Goal: Information Seeking & Learning: Learn about a topic

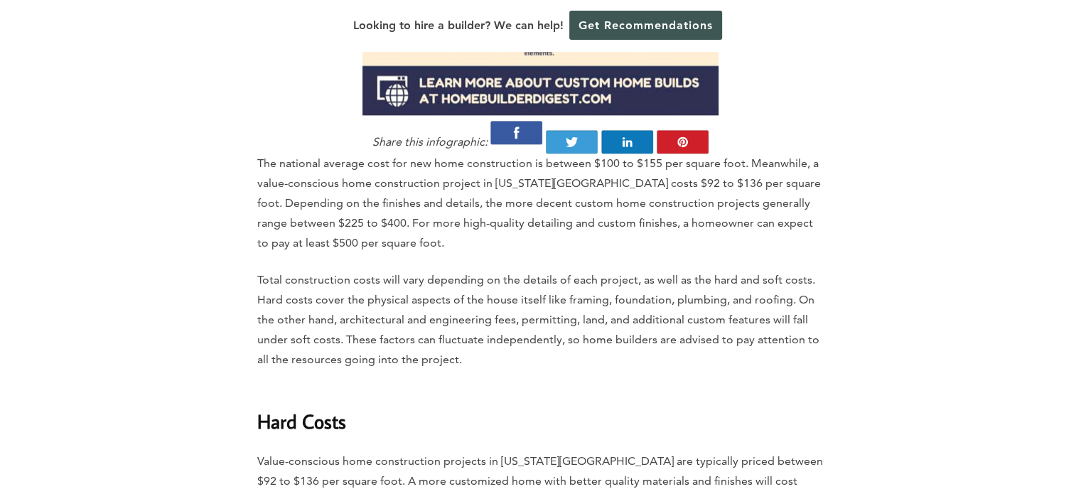
scroll to position [1634, 0]
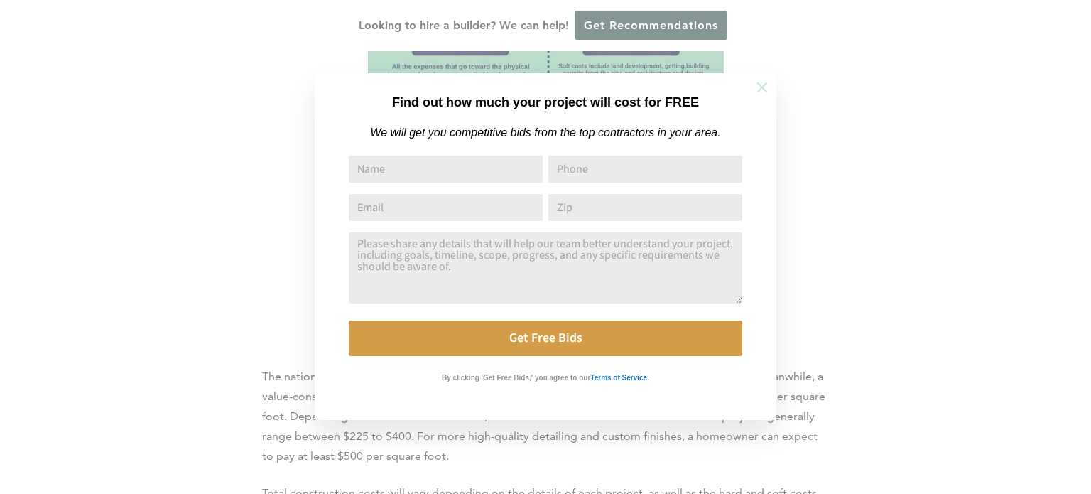
click at [762, 86] on icon at bounding box center [762, 87] width 10 height 10
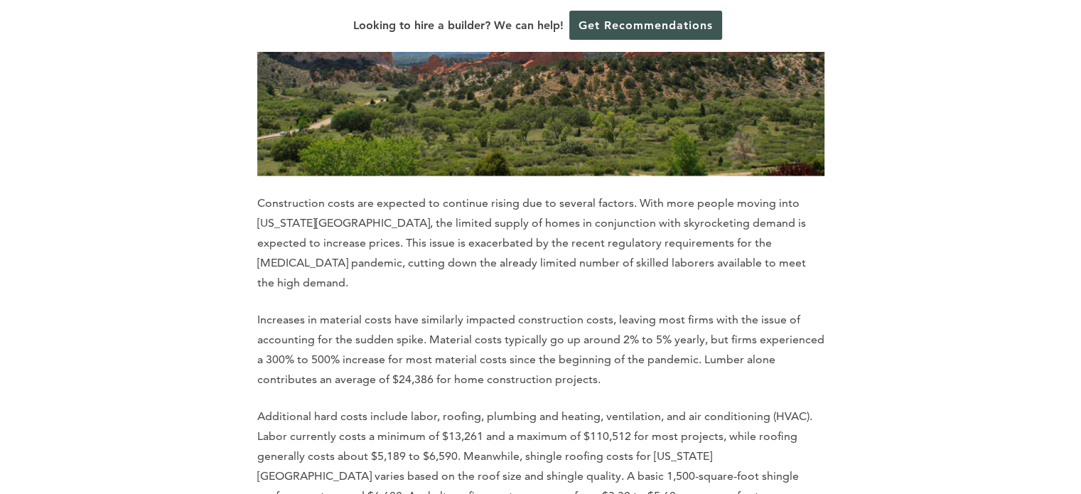
scroll to position [2913, 0]
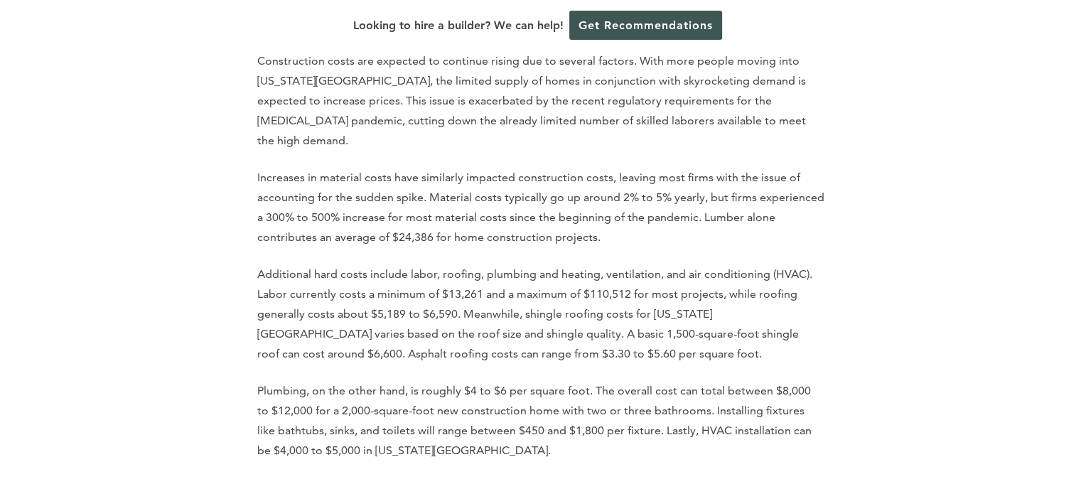
click at [536, 264] on p "Additional hard costs include labor, roofing, plumbing and heating, ventilation…" at bounding box center [540, 313] width 567 height 99
click at [571, 264] on p "Additional hard costs include labor, roofing, plumbing and heating, ventilation…" at bounding box center [540, 313] width 567 height 99
click at [548, 264] on p "Additional hard costs include labor, roofing, plumbing and heating, ventilation…" at bounding box center [540, 313] width 567 height 99
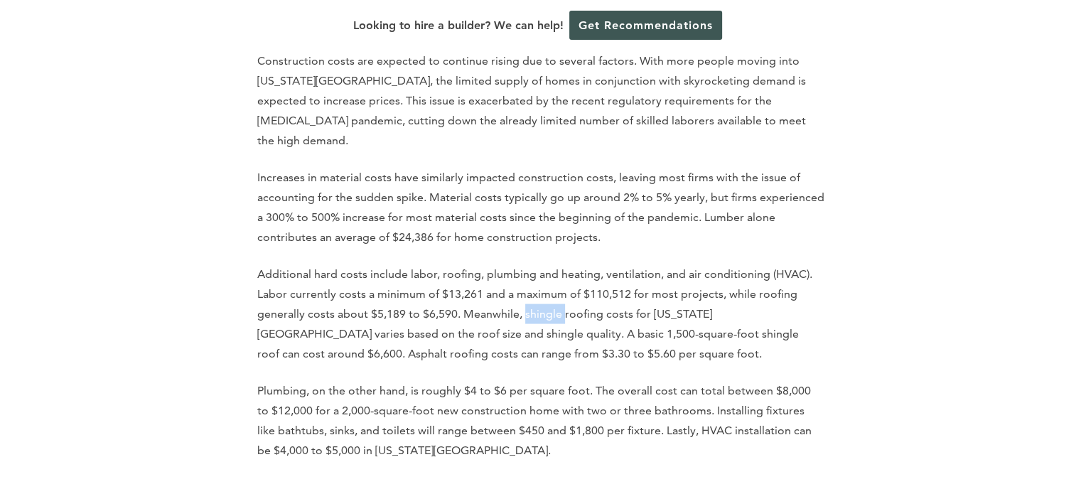
click at [548, 264] on p "Additional hard costs include labor, roofing, plumbing and heating, ventilation…" at bounding box center [540, 313] width 567 height 99
click at [617, 264] on p "Additional hard costs include labor, roofing, plumbing and heating, ventilation…" at bounding box center [540, 313] width 567 height 99
click at [551, 264] on p "Additional hard costs include labor, roofing, plumbing and heating, ventilation…" at bounding box center [540, 313] width 567 height 99
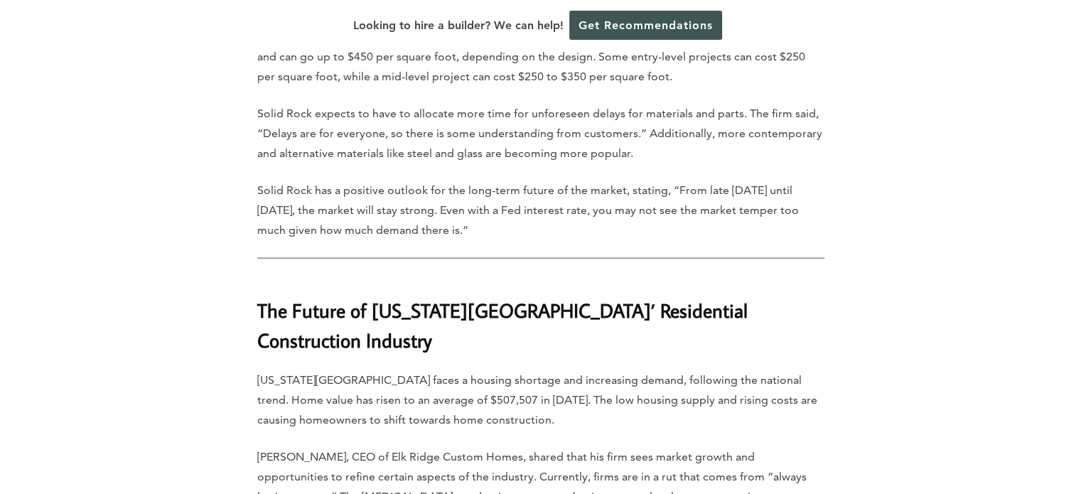
scroll to position [6039, 0]
